Goal: Check status: Check status

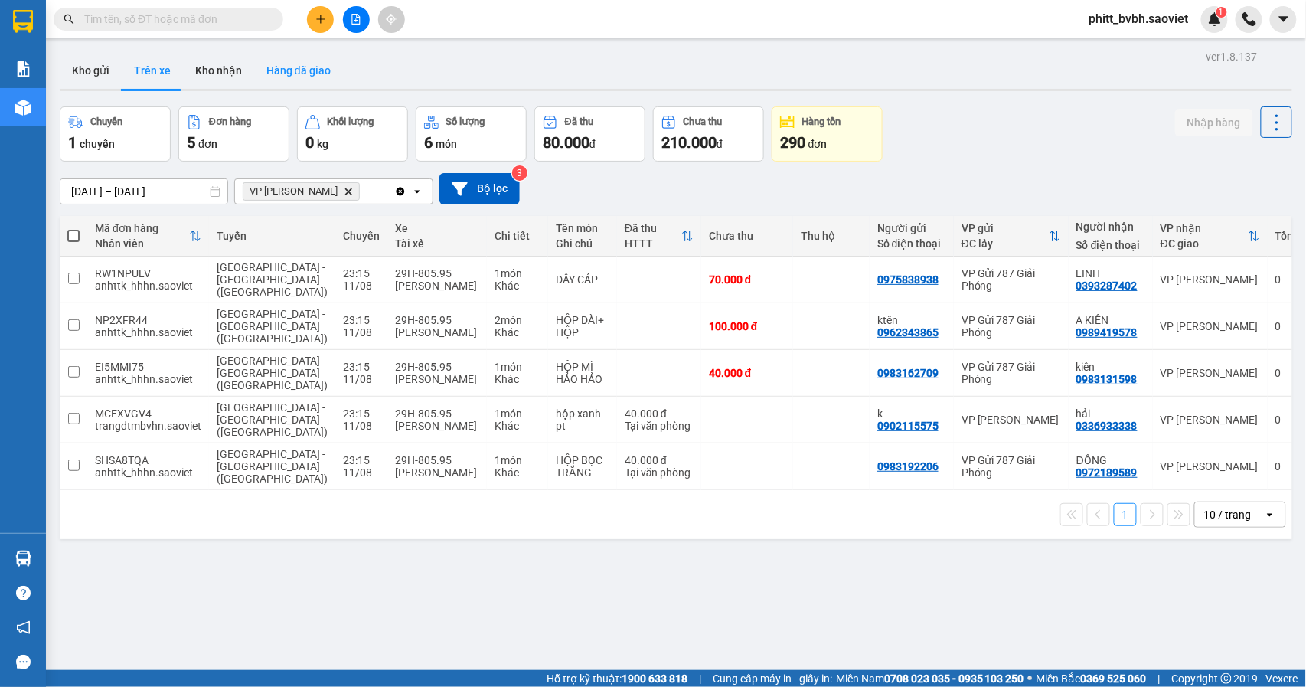
click at [335, 65] on button "Hàng đã giao" at bounding box center [298, 70] width 89 height 37
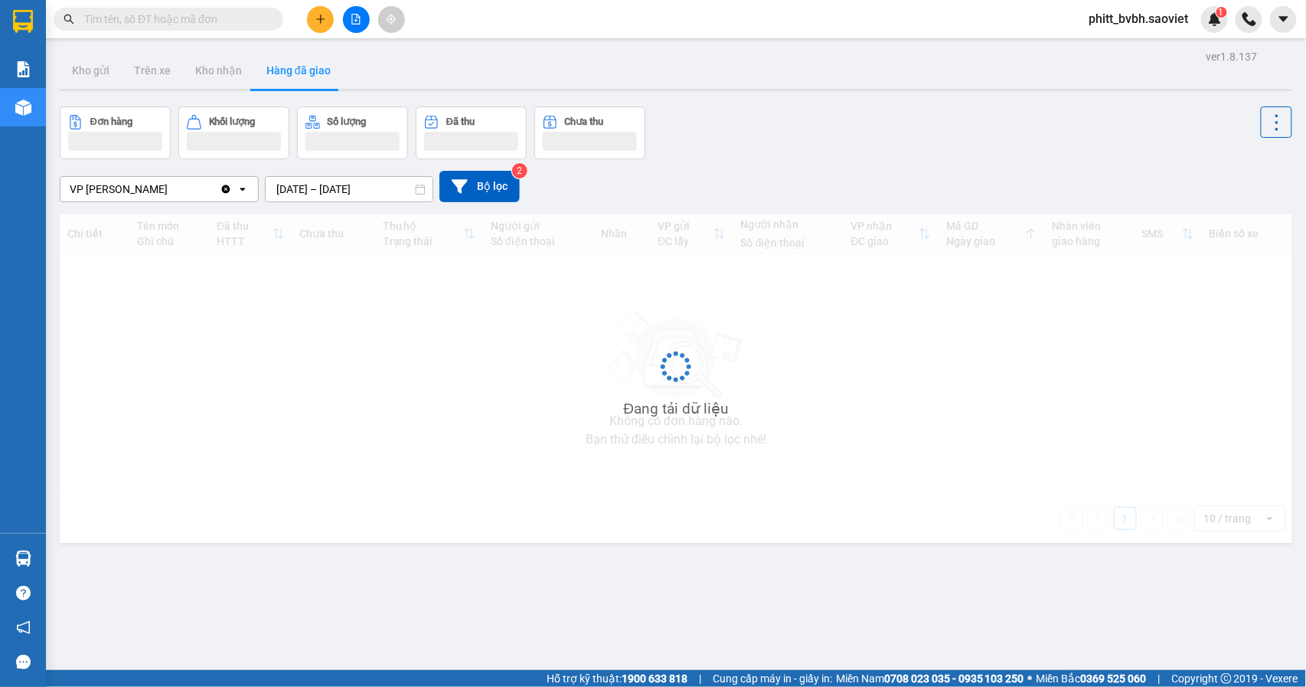
click at [326, 181] on input "[DATE] – [DATE]" at bounding box center [349, 189] width 167 height 25
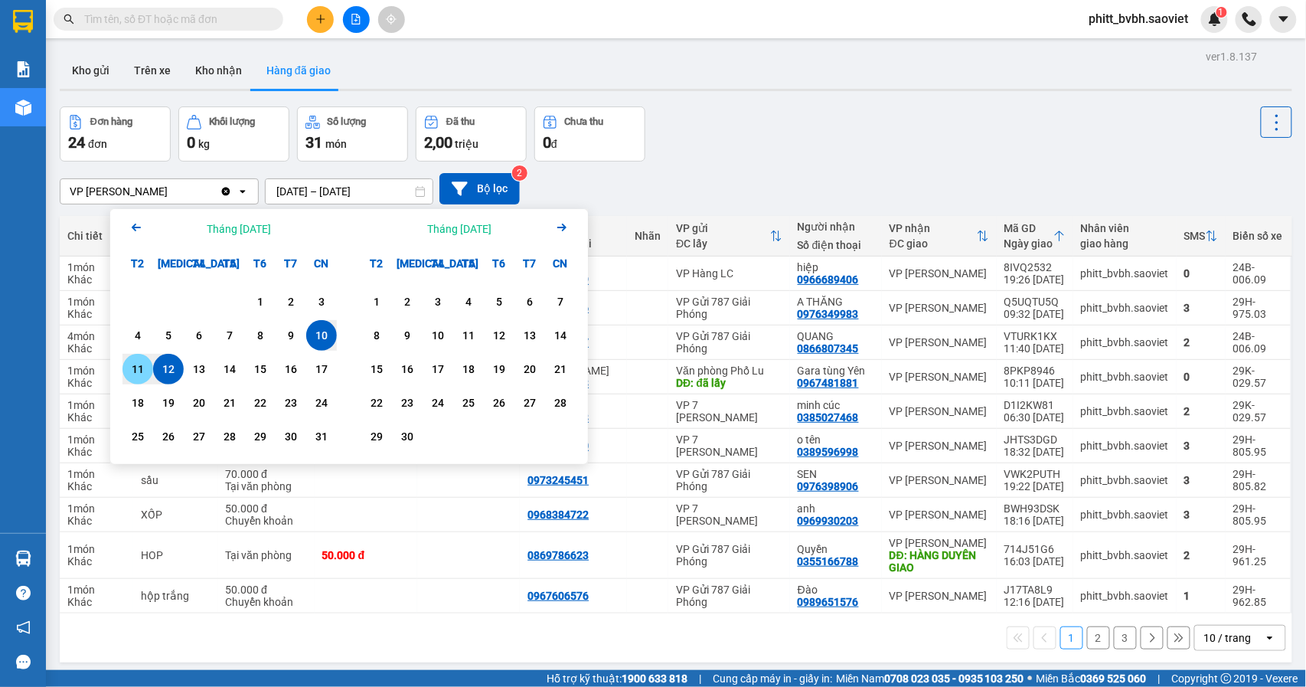
click at [136, 368] on div "11" at bounding box center [137, 369] width 21 height 18
click at [136, 369] on div "11" at bounding box center [137, 369] width 21 height 18
type input "[DATE] – [DATE]"
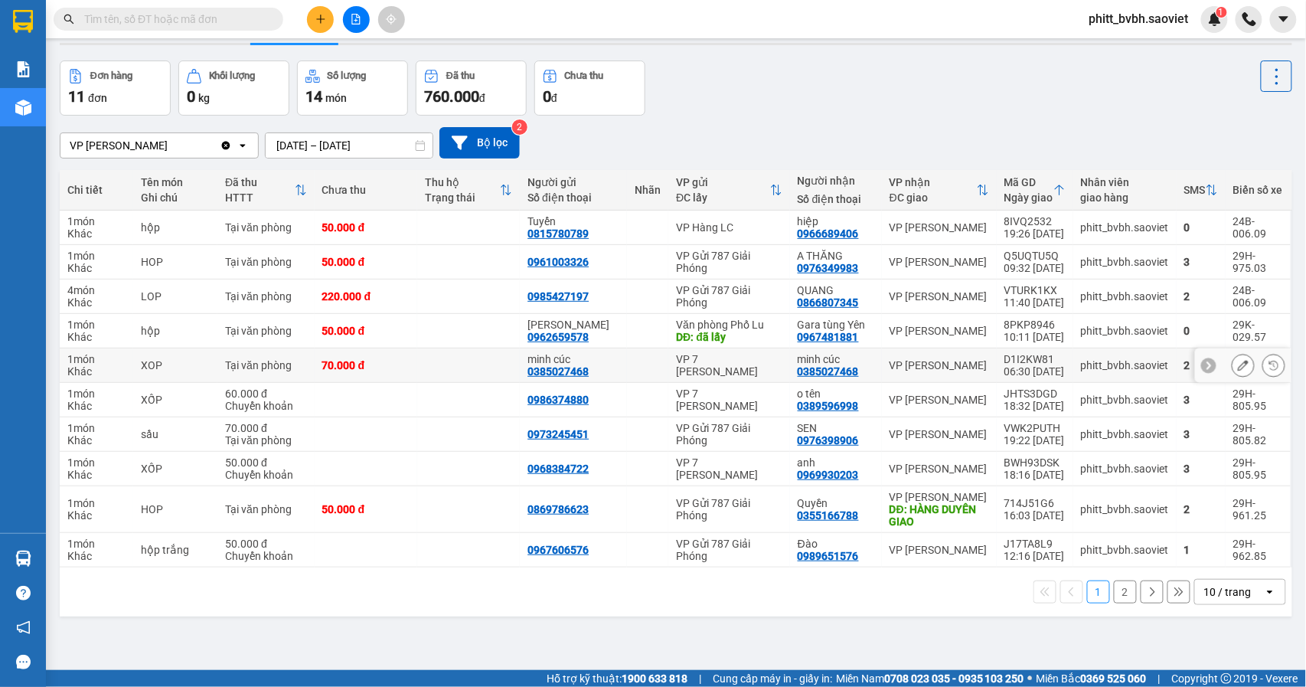
scroll to position [70, 0]
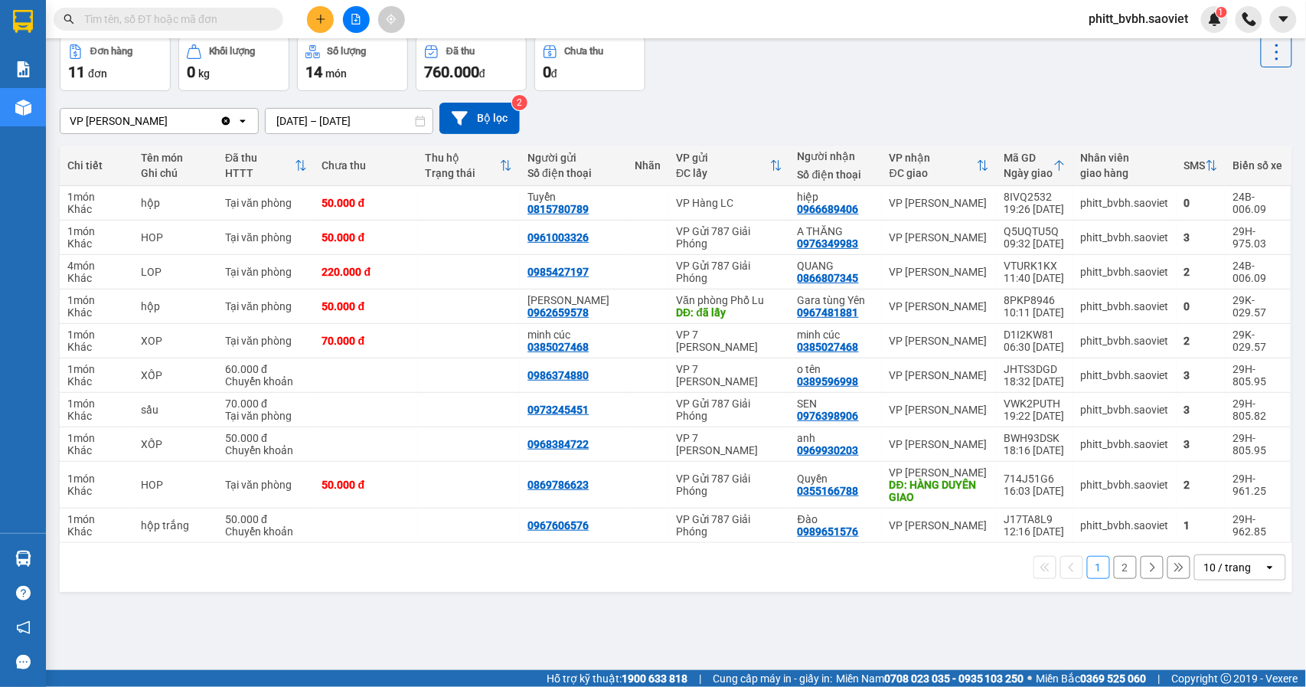
click at [1114, 574] on button "2" at bounding box center [1125, 567] width 23 height 23
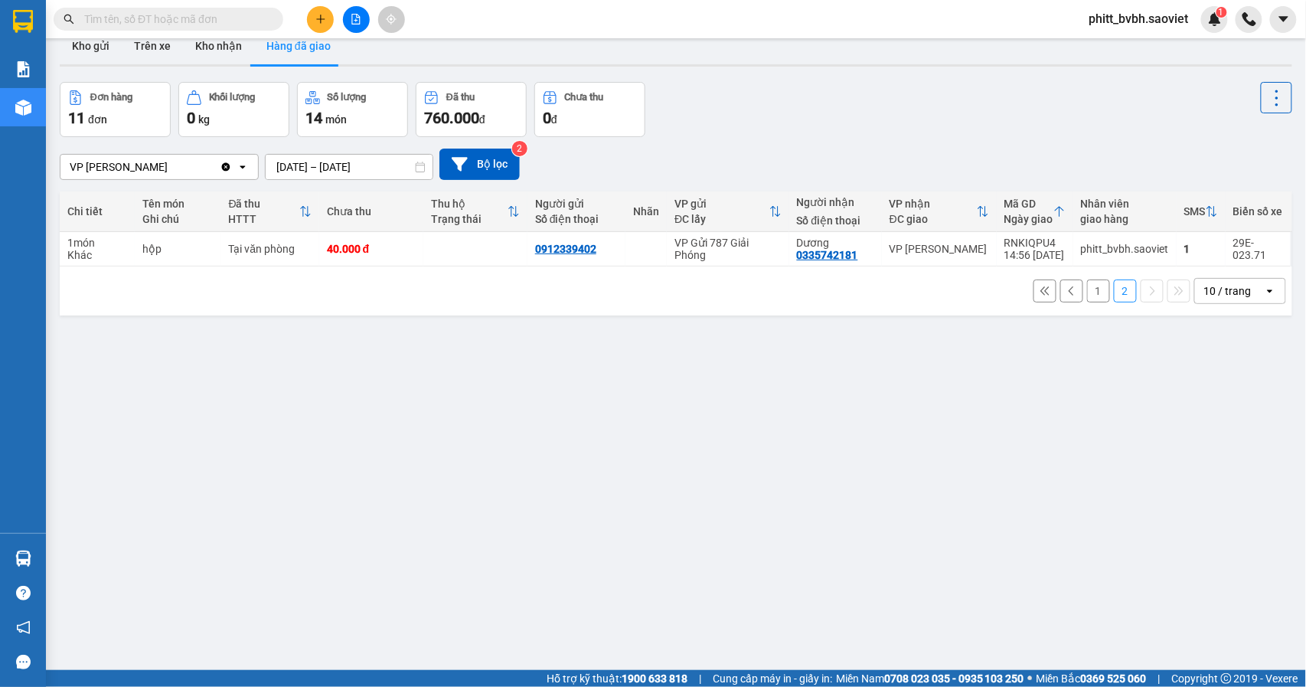
scroll to position [0, 0]
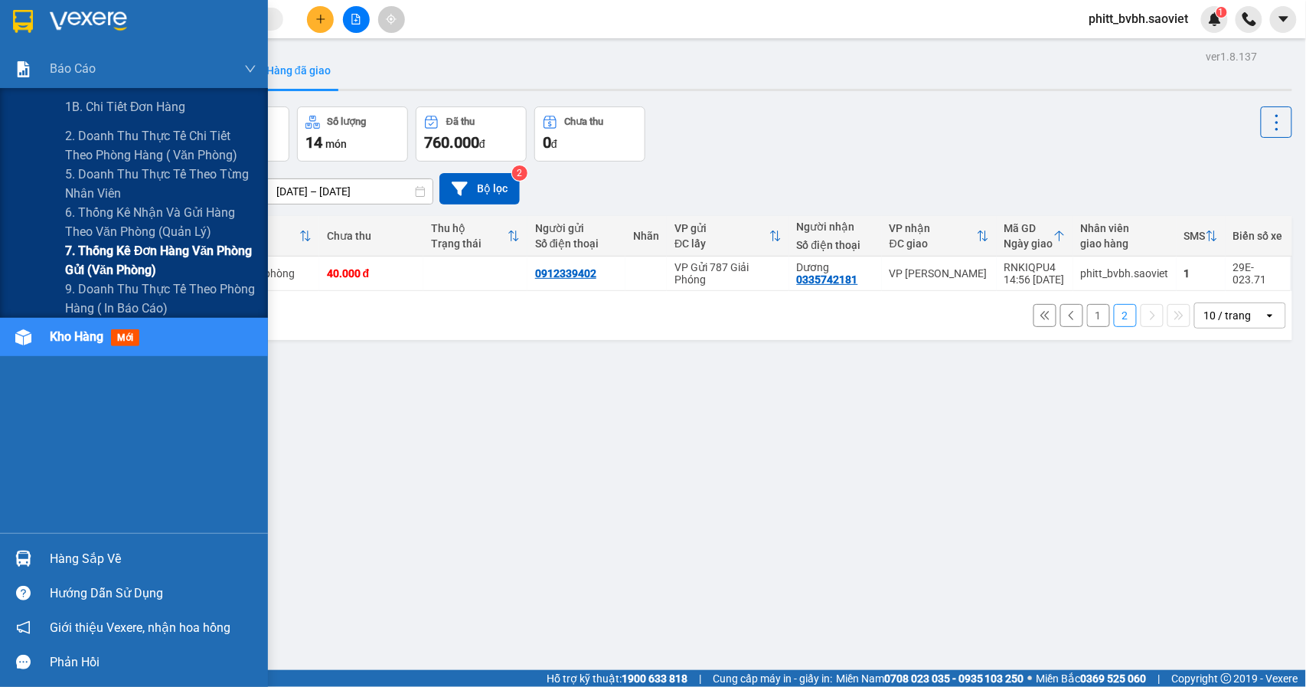
click at [138, 258] on span "7. Thống kê đơn hàng văn phòng gửi (văn phòng)" at bounding box center [160, 260] width 191 height 38
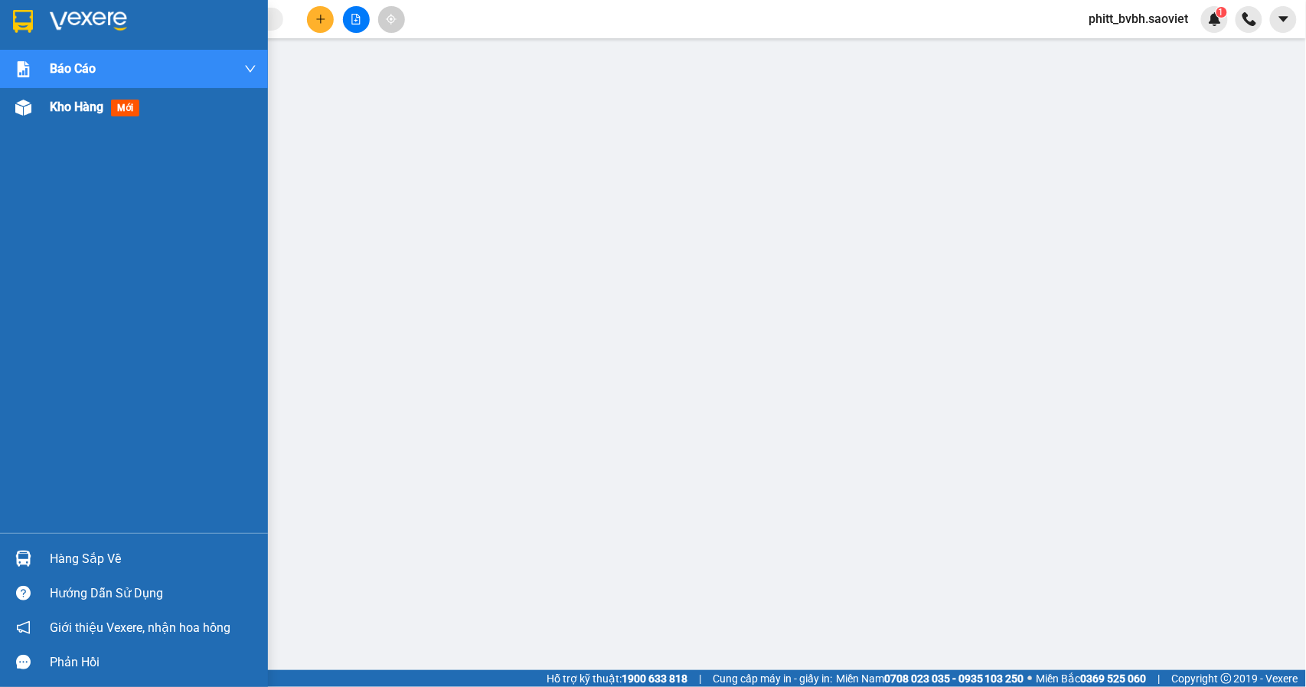
click at [25, 106] on img at bounding box center [23, 108] width 16 height 16
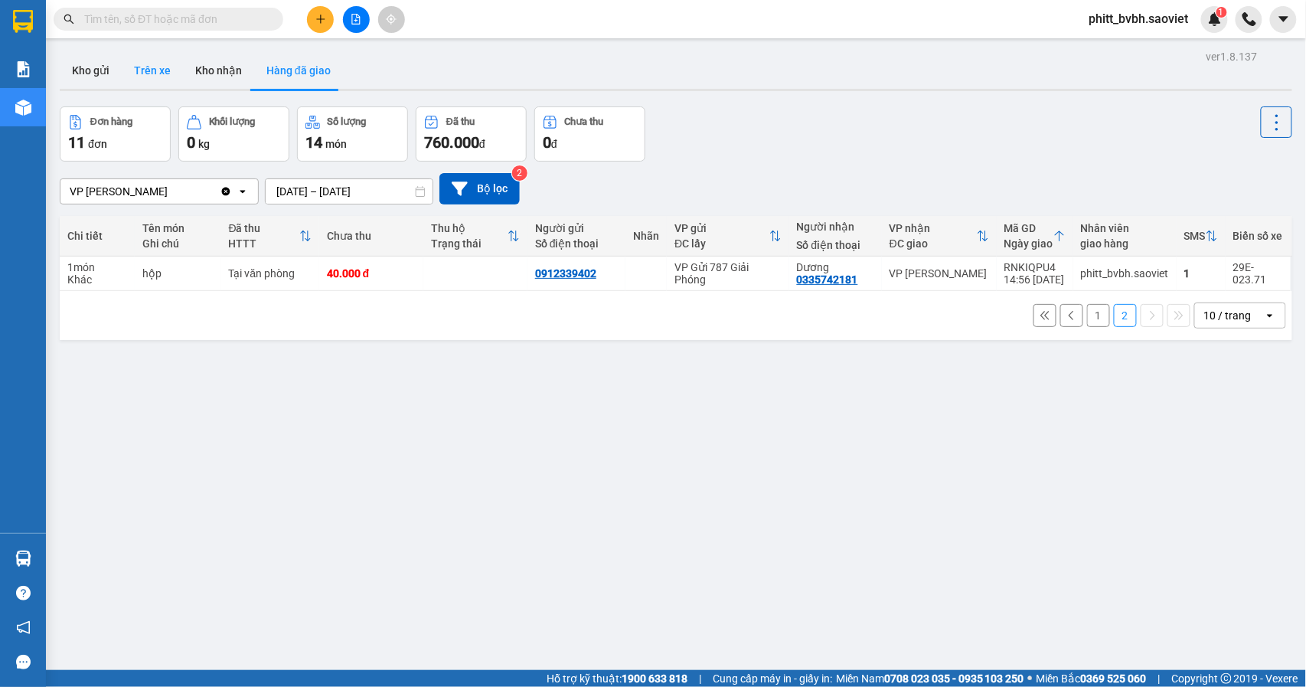
click at [164, 75] on button "Trên xe" at bounding box center [152, 70] width 61 height 37
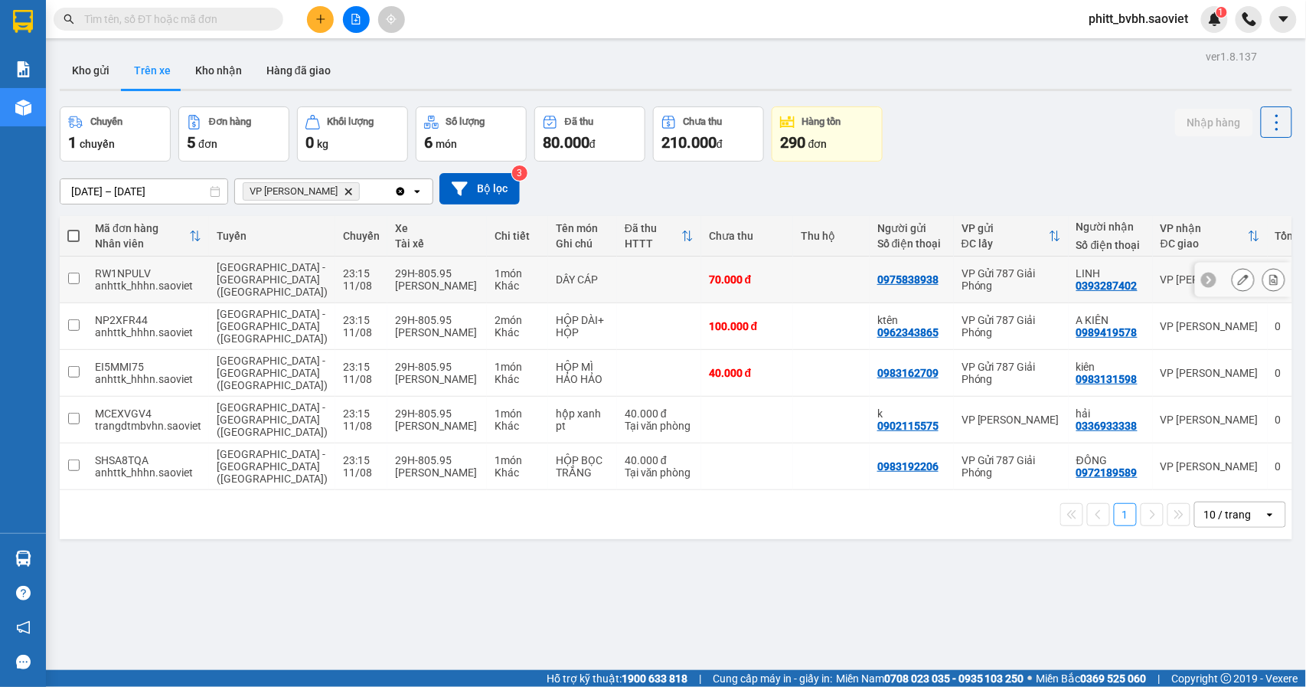
click at [274, 276] on div "[GEOGRAPHIC_DATA] - [GEOGRAPHIC_DATA] ([GEOGRAPHIC_DATA])" at bounding box center [272, 279] width 111 height 37
checkbox input "true"
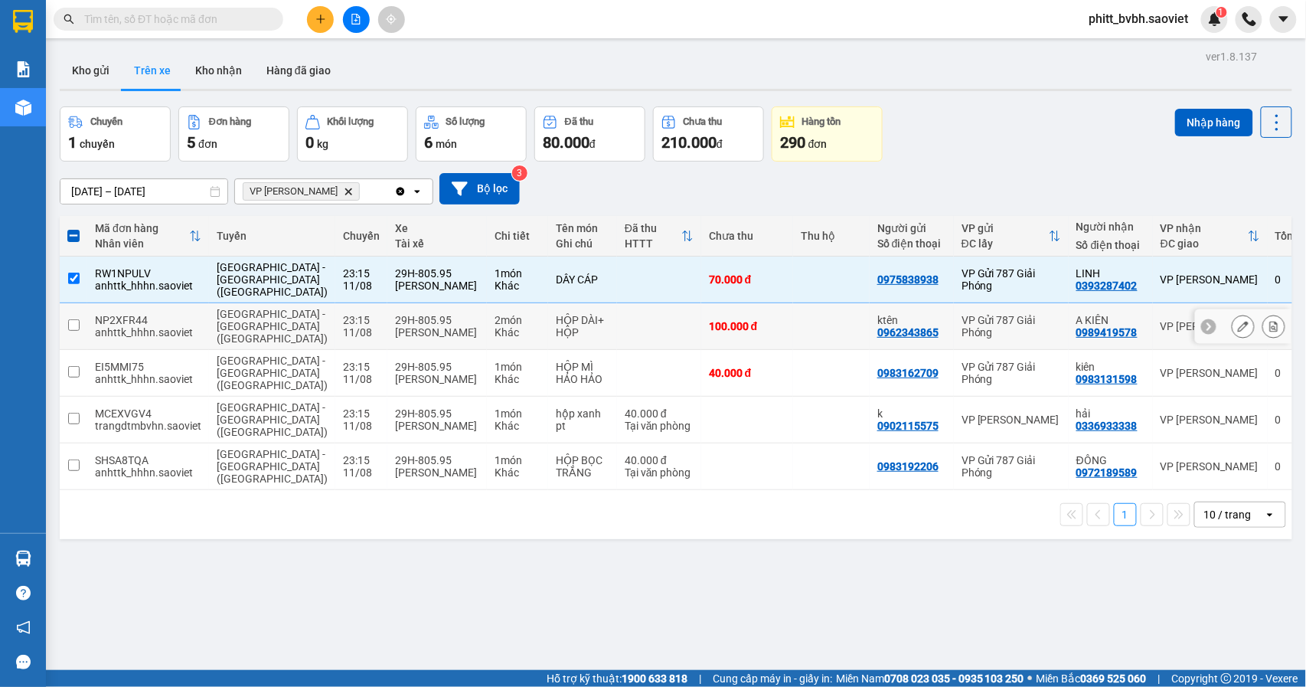
click at [335, 325] on td "23:15 [DATE]" at bounding box center [361, 326] width 52 height 47
checkbox input "true"
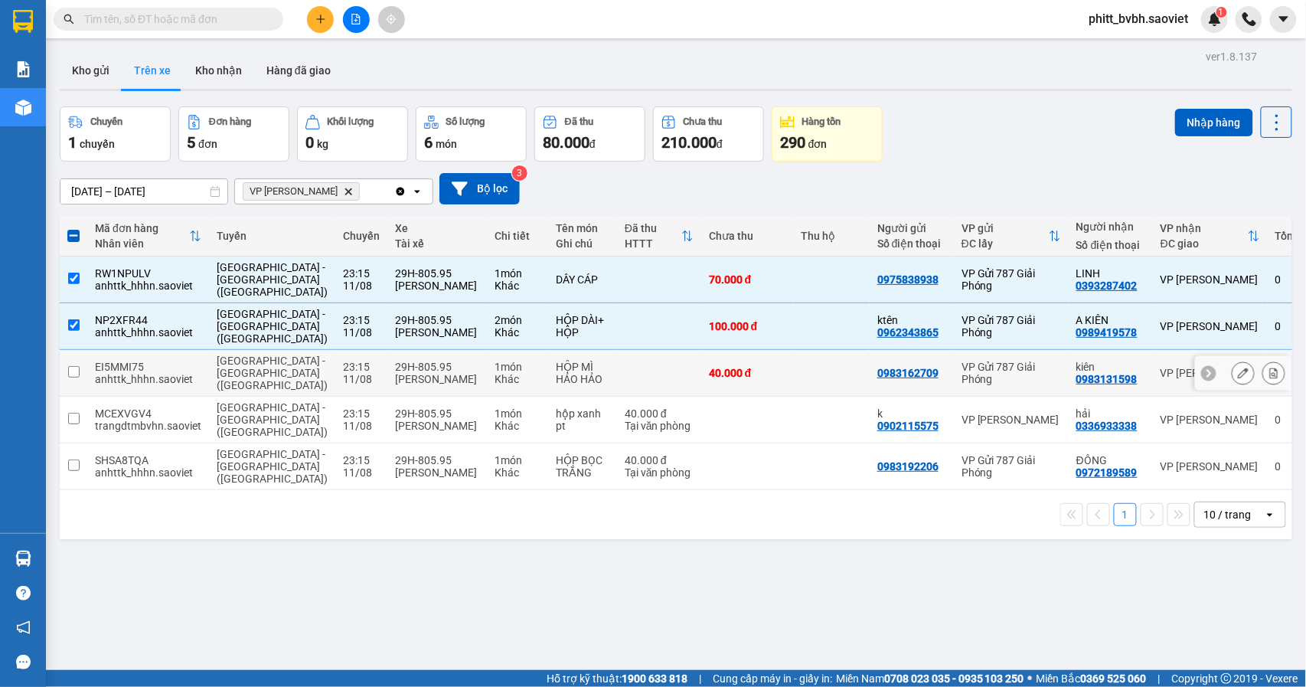
click at [343, 364] on div "23:15" at bounding box center [361, 367] width 37 height 12
checkbox input "true"
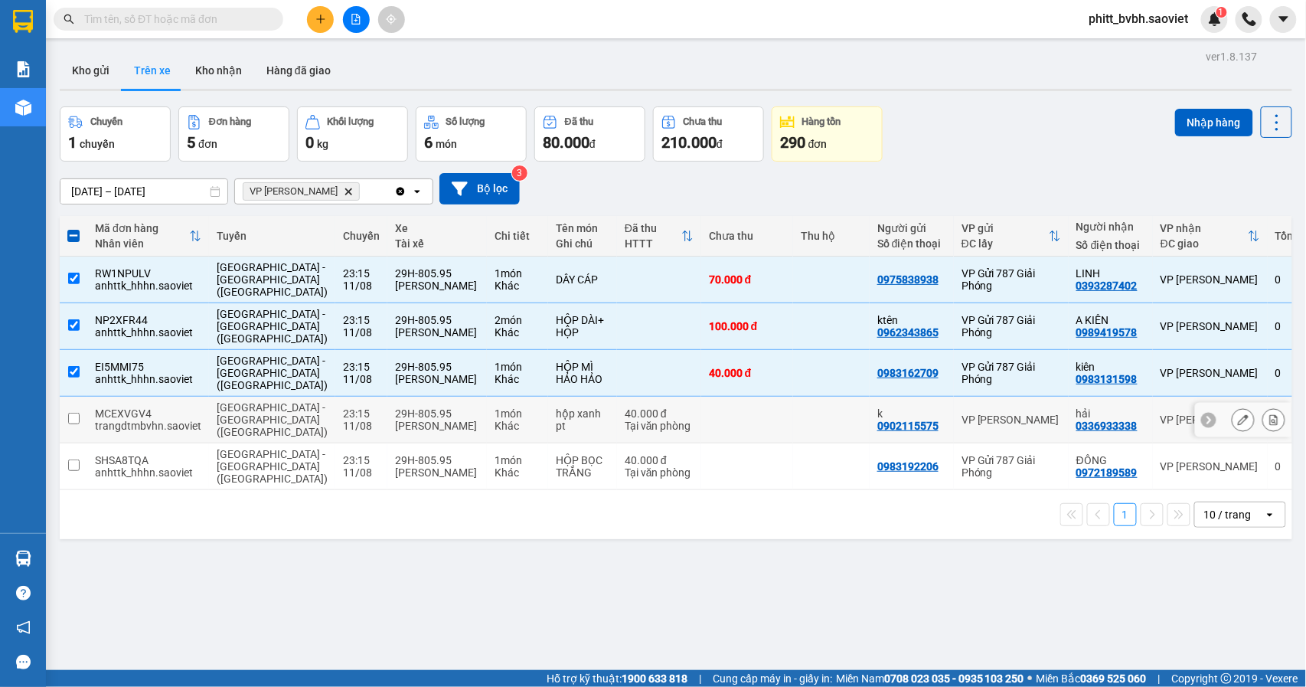
click at [335, 410] on td "23:15 [DATE]" at bounding box center [361, 420] width 52 height 47
checkbox input "true"
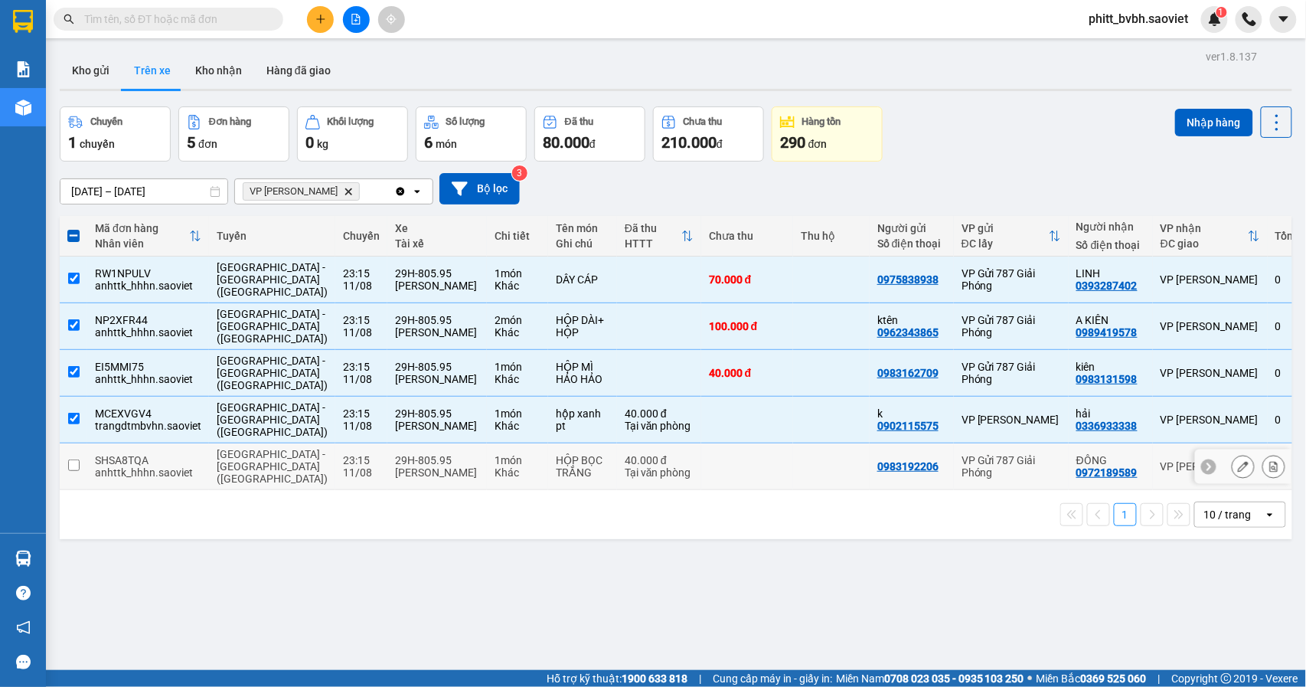
click at [395, 460] on div "29H-805.95" at bounding box center [437, 460] width 84 height 12
checkbox input "true"
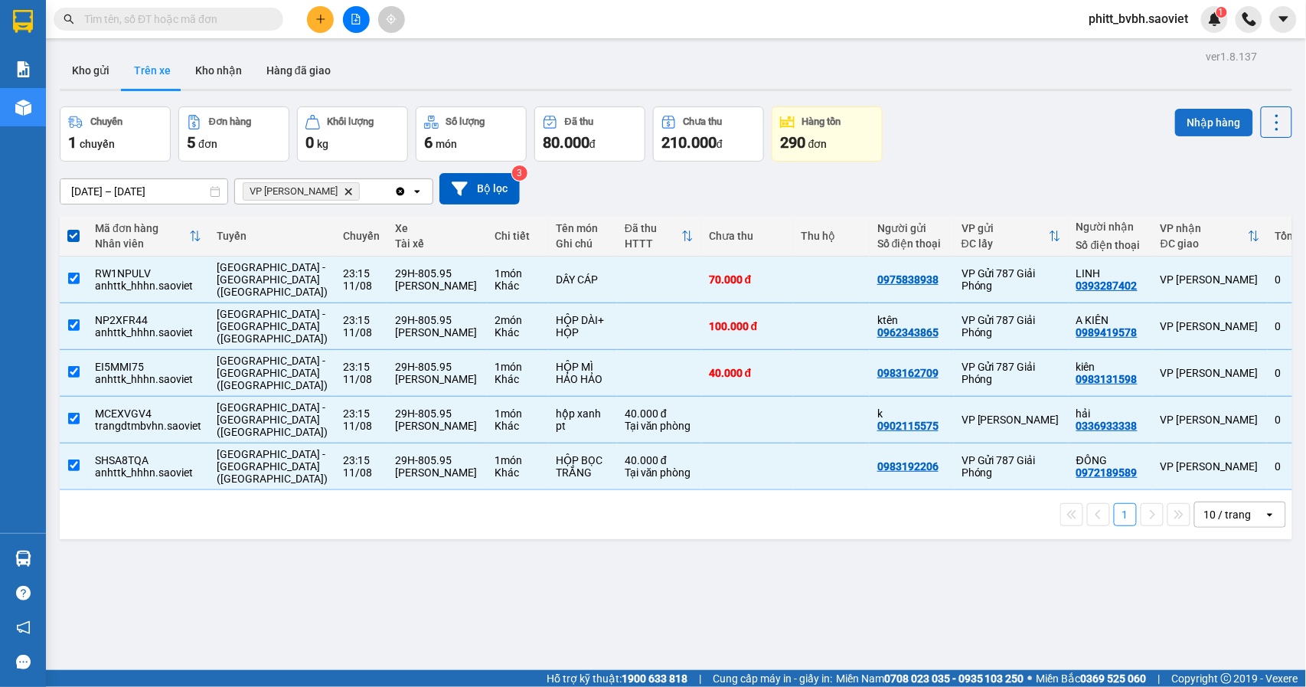
click at [1175, 118] on button "Nhập hàng" at bounding box center [1214, 123] width 78 height 28
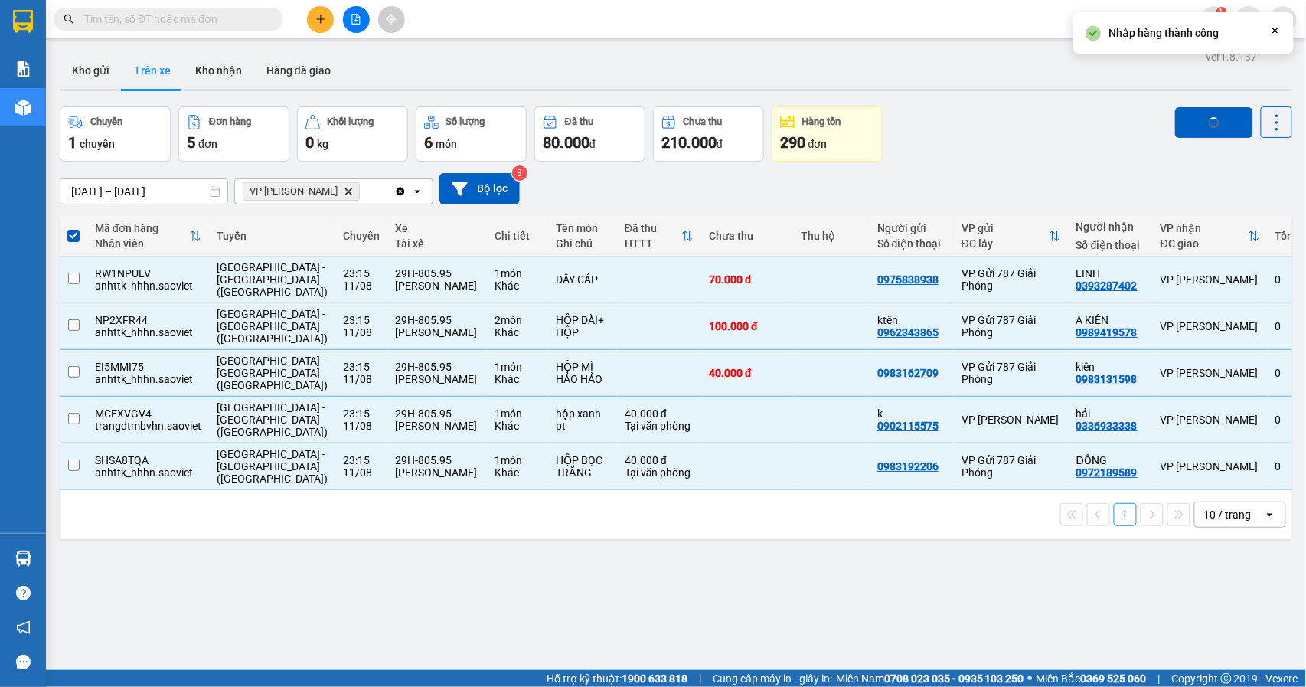
checkbox input "false"
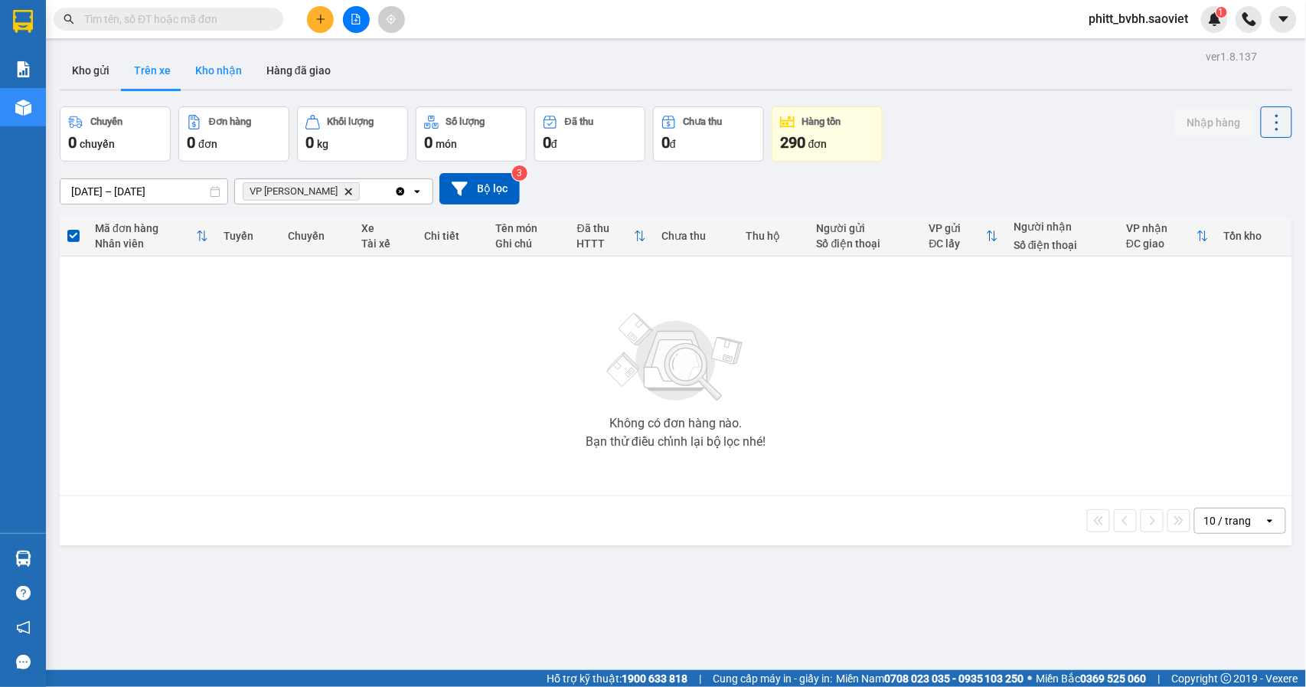
click at [215, 67] on button "Kho nhận" at bounding box center [218, 70] width 71 height 37
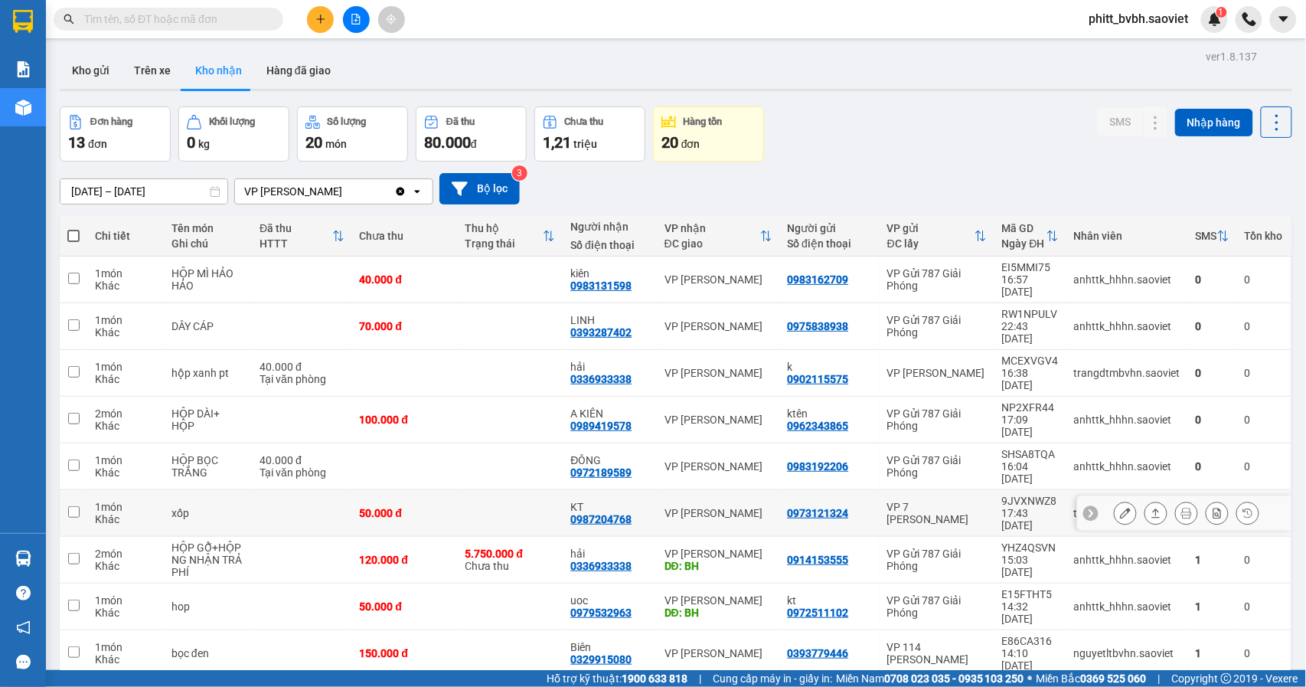
click at [234, 490] on td "xốp" at bounding box center [208, 513] width 88 height 47
checkbox input "true"
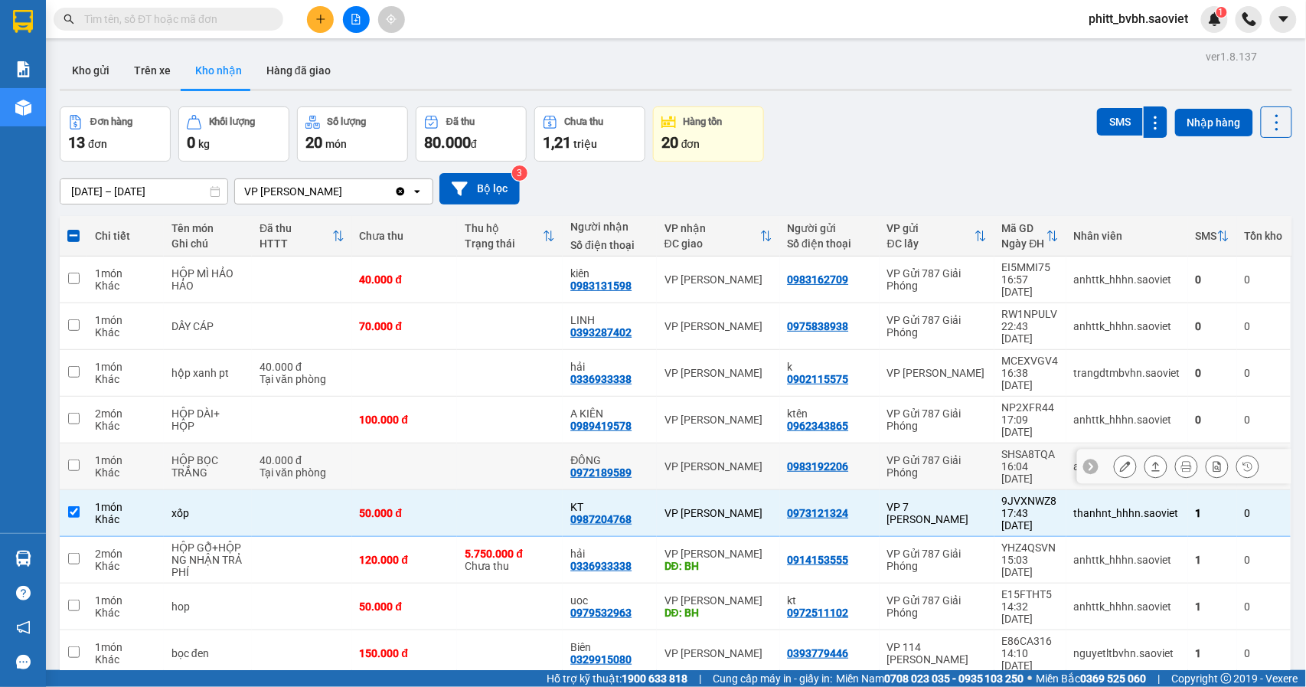
click at [224, 454] on div "HỘP BỌC TRẮNG" at bounding box center [208, 466] width 73 height 25
checkbox input "true"
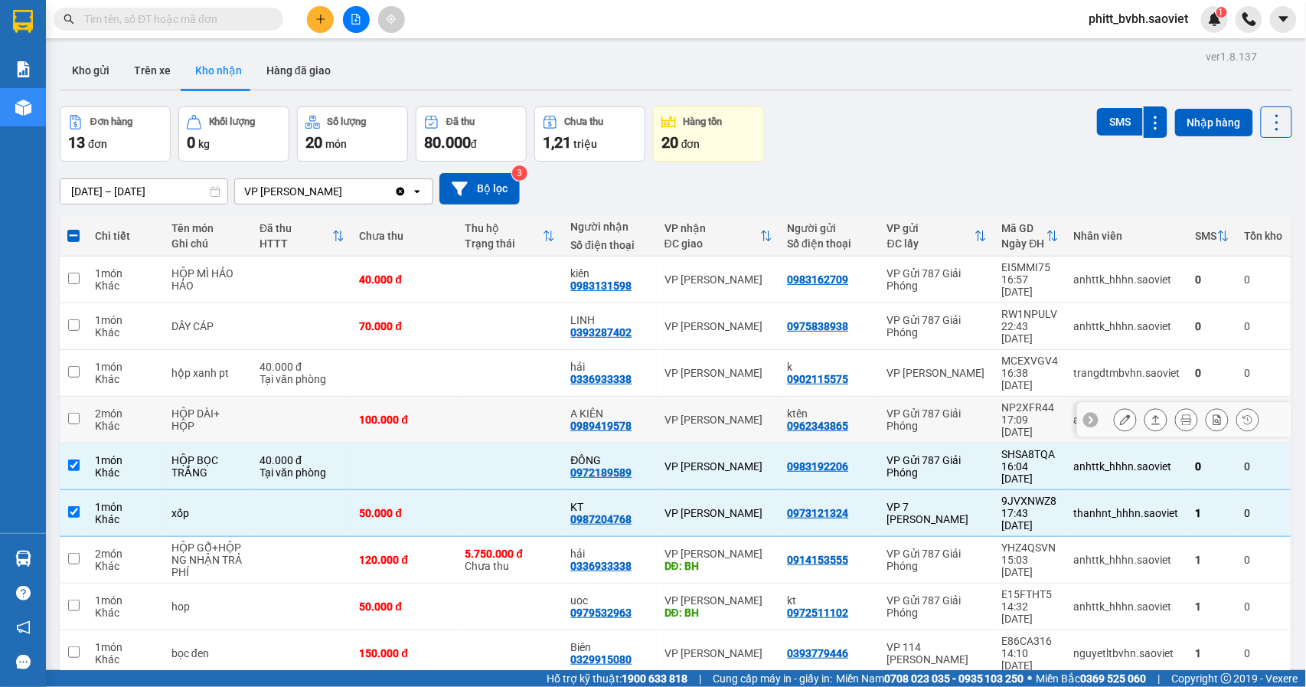
click at [221, 407] on div "HỘP DÀI+ HỘP" at bounding box center [208, 419] width 73 height 25
checkbox input "true"
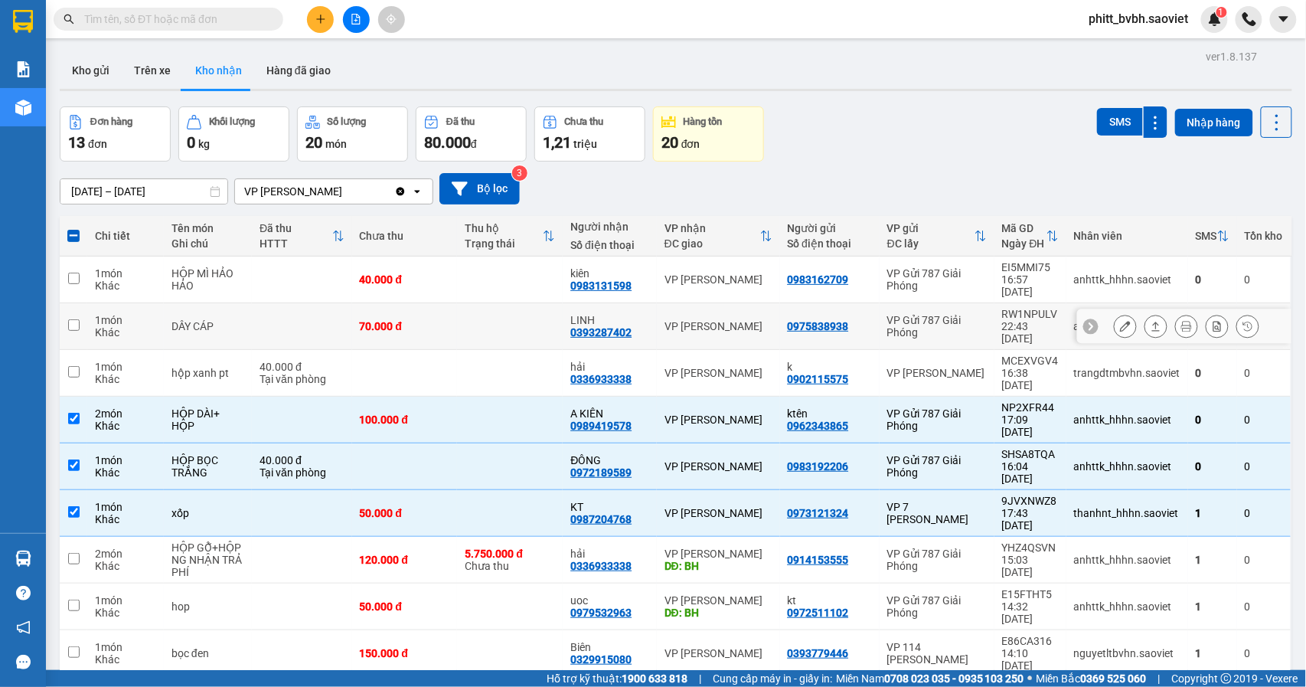
click at [218, 325] on td "DÂY CÁP" at bounding box center [208, 326] width 88 height 47
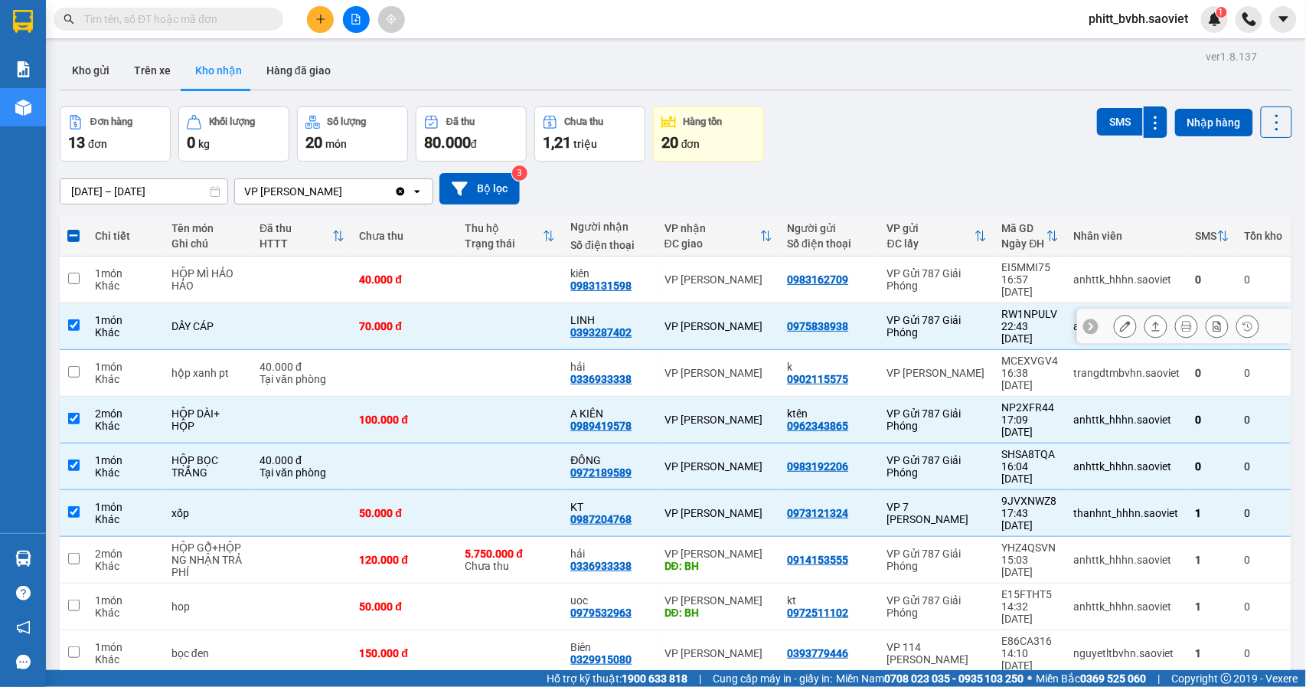
click at [214, 320] on div "DÂY CÁP" at bounding box center [208, 326] width 73 height 12
checkbox input "false"
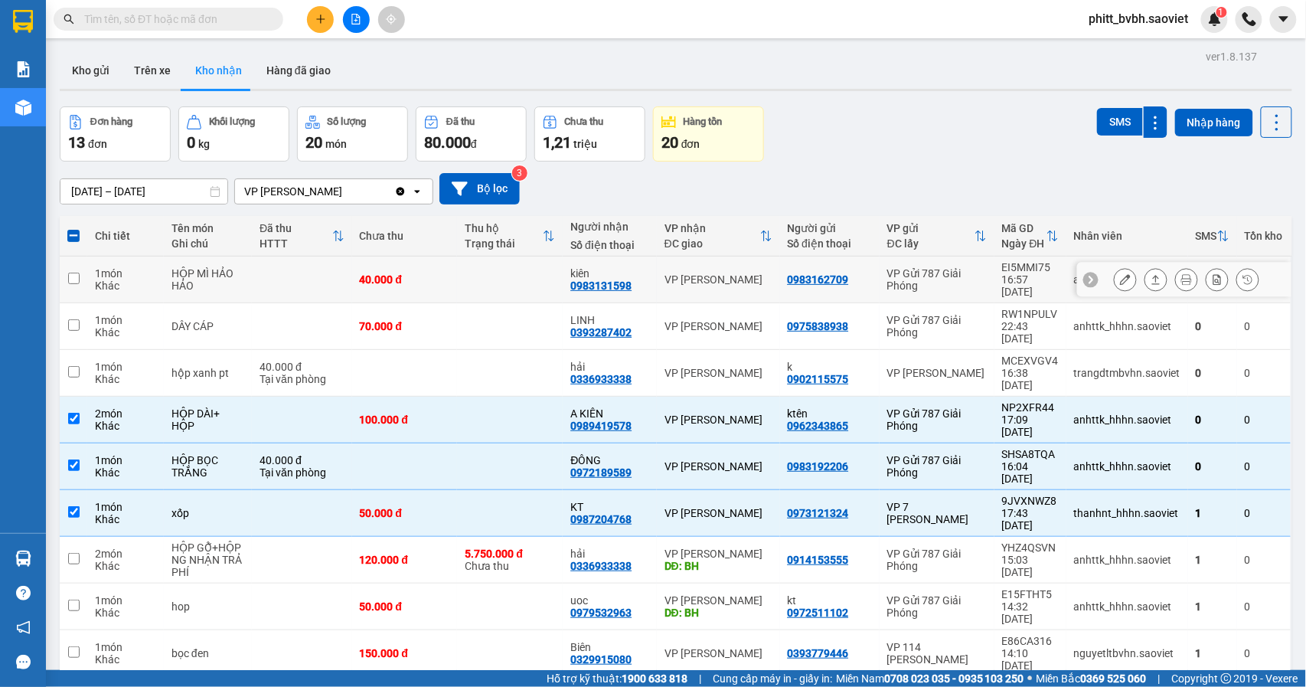
click at [203, 260] on td "HỘP MÌ HẢO HẢO" at bounding box center [208, 280] width 88 height 47
checkbox input "true"
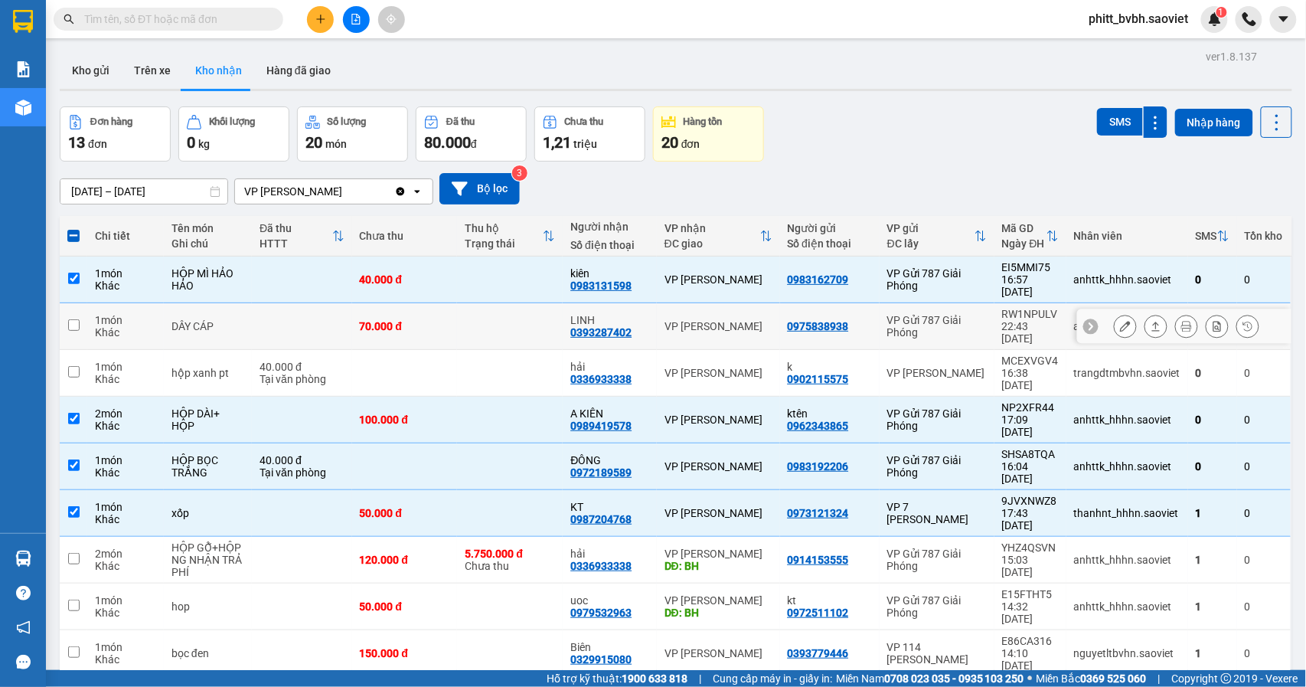
click at [124, 326] on div "Khác" at bounding box center [125, 332] width 61 height 12
checkbox input "true"
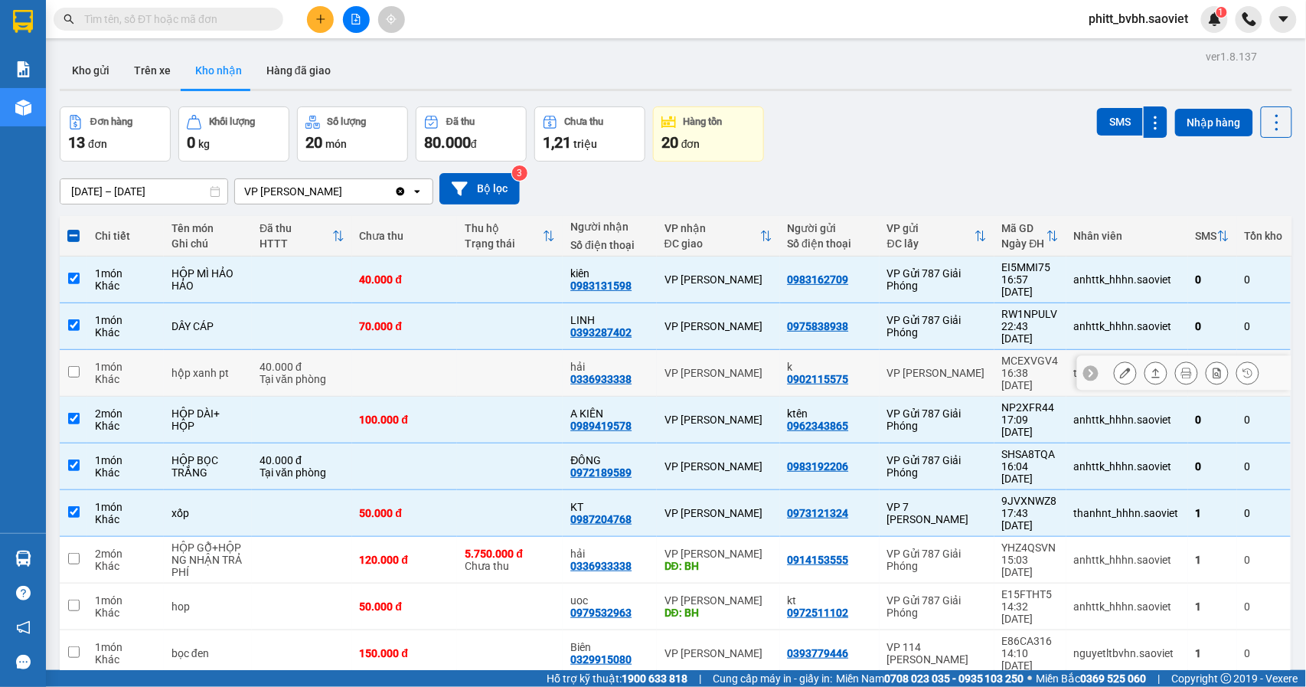
click at [135, 373] on div "Khác" at bounding box center [125, 379] width 61 height 12
checkbox input "true"
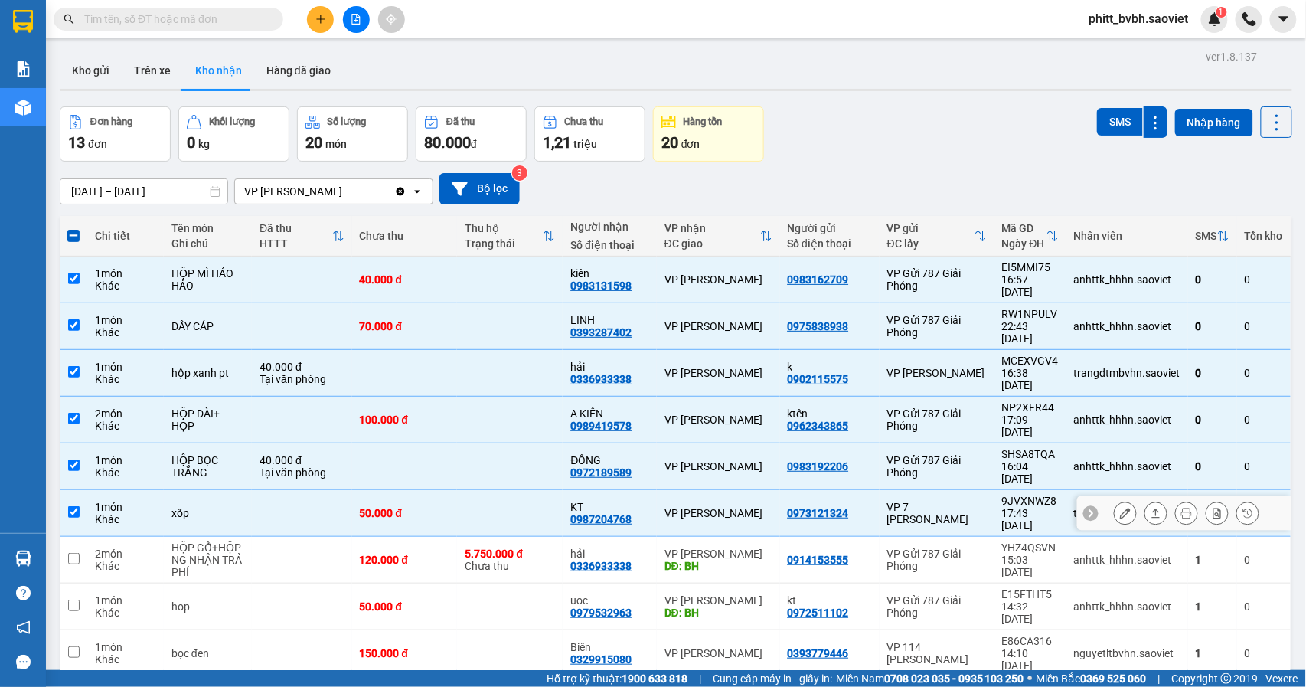
click at [108, 513] on div "Khác" at bounding box center [125, 519] width 61 height 12
checkbox input "false"
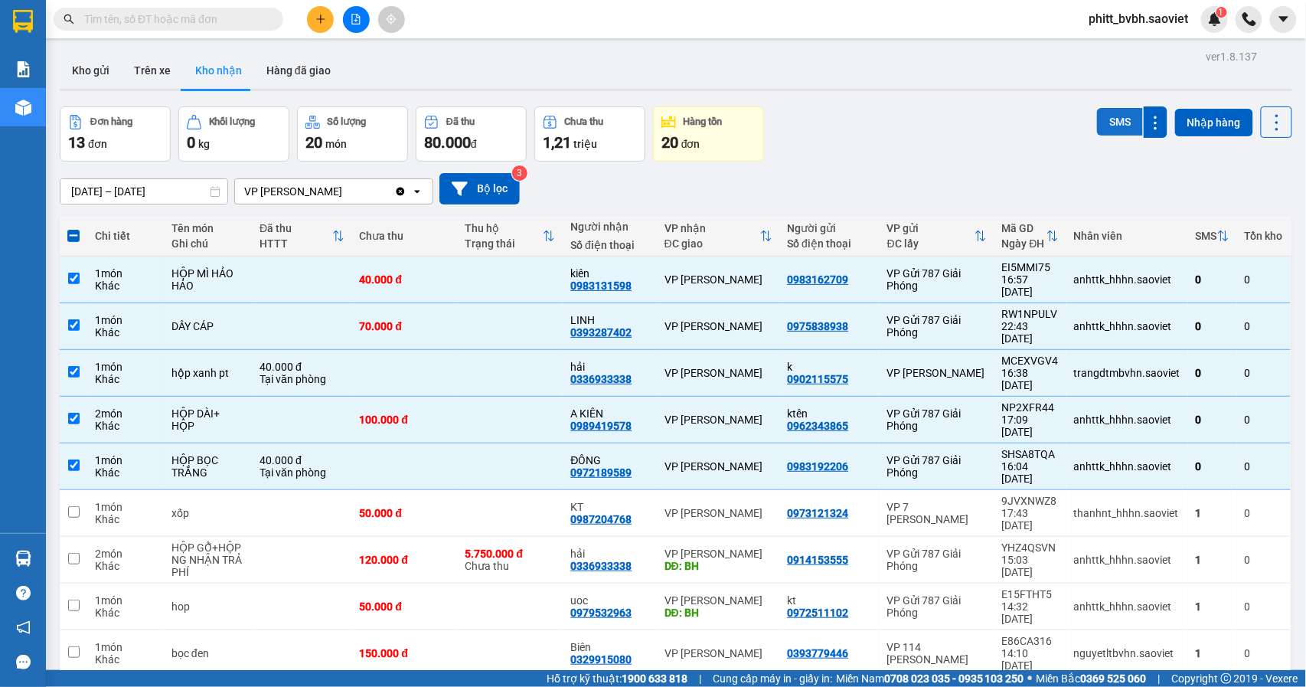
click at [1097, 114] on button "SMS" at bounding box center [1120, 122] width 46 height 28
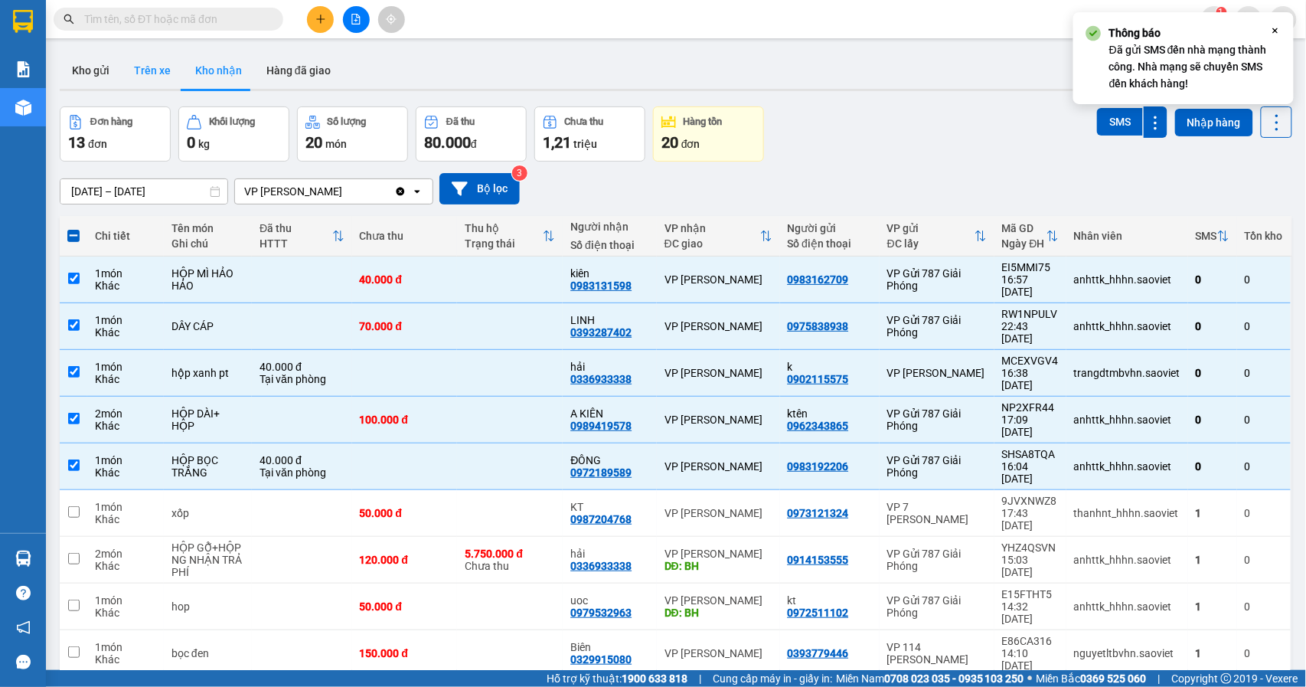
click at [158, 77] on button "Trên xe" at bounding box center [152, 70] width 61 height 37
